Goal: Task Accomplishment & Management: Manage account settings

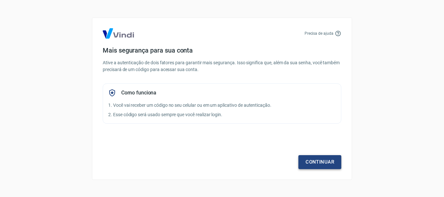
click at [338, 162] on link "Continuar" at bounding box center [319, 162] width 43 height 14
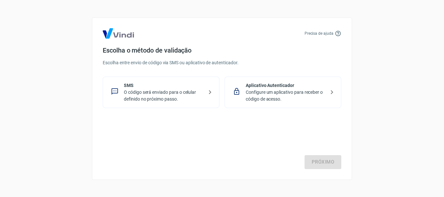
click at [180, 94] on p "O código será enviado para o celular definido no próximo passo." at bounding box center [164, 96] width 80 height 14
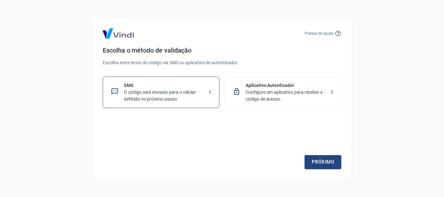
click at [283, 103] on div "Aplicativo Autenticador Configure um aplicativo para receber o código de acesso." at bounding box center [282, 92] width 117 height 31
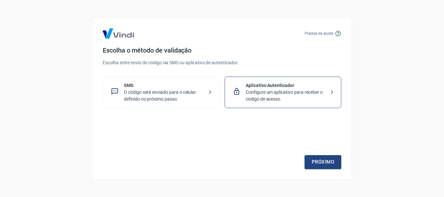
click at [201, 100] on p "O código será enviado para o celular definido no próximo passo." at bounding box center [164, 96] width 80 height 14
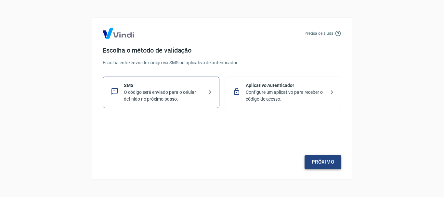
click at [319, 159] on link "Próximo" at bounding box center [322, 162] width 37 height 14
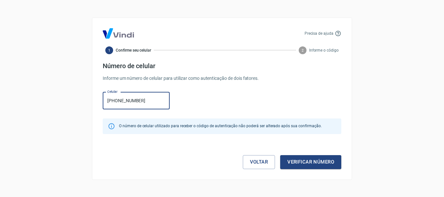
type input "[PHONE_NUMBER]"
click at [280, 155] on button "Verificar número" at bounding box center [310, 162] width 61 height 14
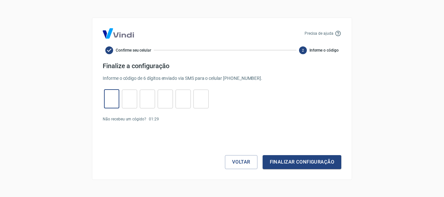
click at [106, 101] on input "tel" at bounding box center [111, 99] width 15 height 14
type input "5"
type input "8"
type input "4"
type input "1"
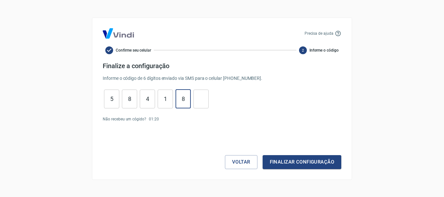
type input "8"
type input "7"
click at [262, 155] on button "Finalizar configuração" at bounding box center [301, 162] width 79 height 14
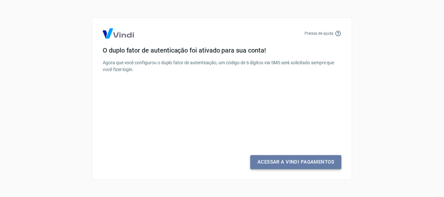
click at [290, 165] on link "Acessar a Vindi Pagamentos" at bounding box center [295, 162] width 91 height 14
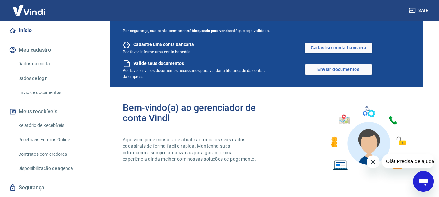
scroll to position [75, 0]
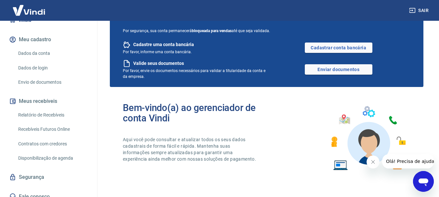
click at [56, 94] on button "Meus recebíveis" at bounding box center [48, 101] width 81 height 14
click at [56, 110] on link "Relatório de Recebíveis" at bounding box center [53, 114] width 74 height 13
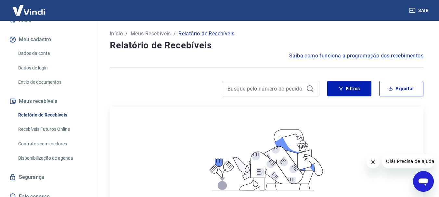
scroll to position [65, 0]
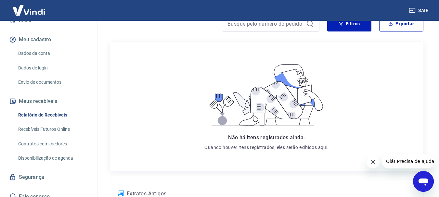
click at [65, 124] on link "Recebíveis Futuros Online" at bounding box center [53, 129] width 74 height 13
